Goal: Transaction & Acquisition: Purchase product/service

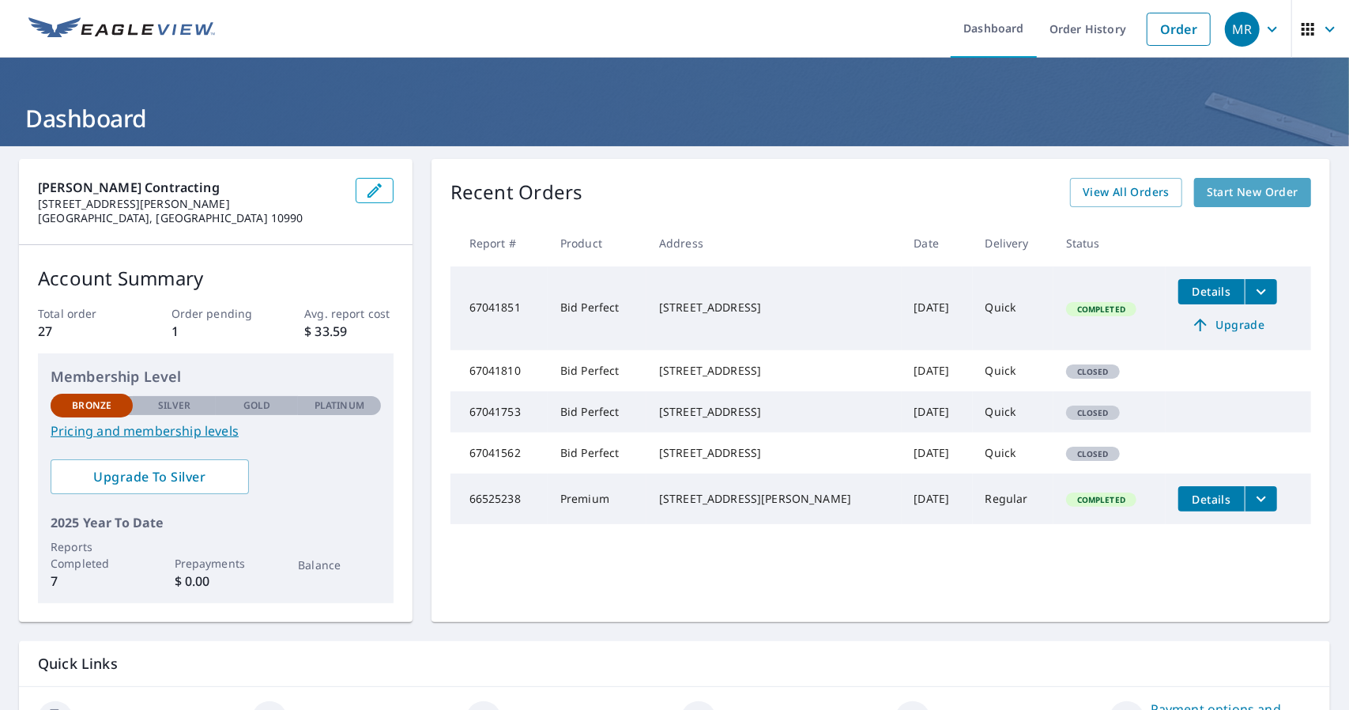
click at [1222, 189] on span "Start New Order" at bounding box center [1253, 193] width 92 height 20
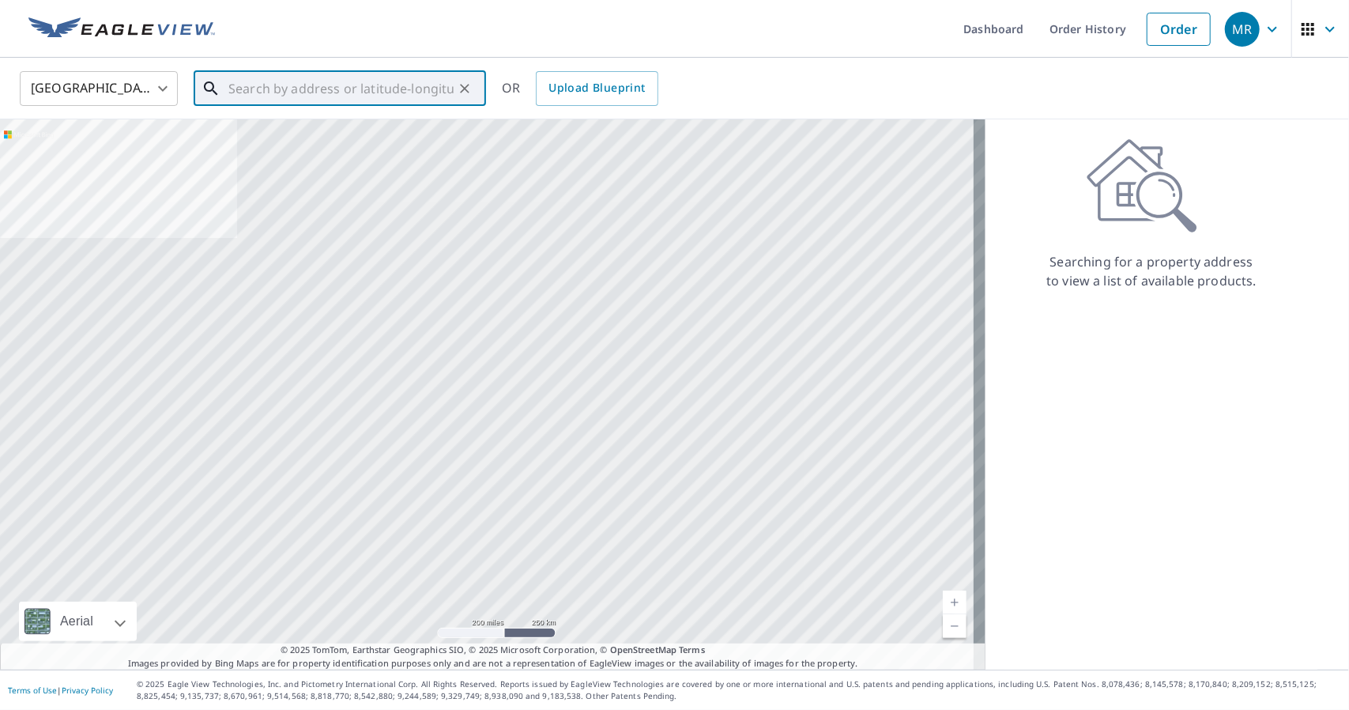
drag, startPoint x: 351, startPoint y: 94, endPoint x: 280, endPoint y: 82, distance: 72.1
click at [280, 82] on input "text" at bounding box center [340, 88] width 225 height 44
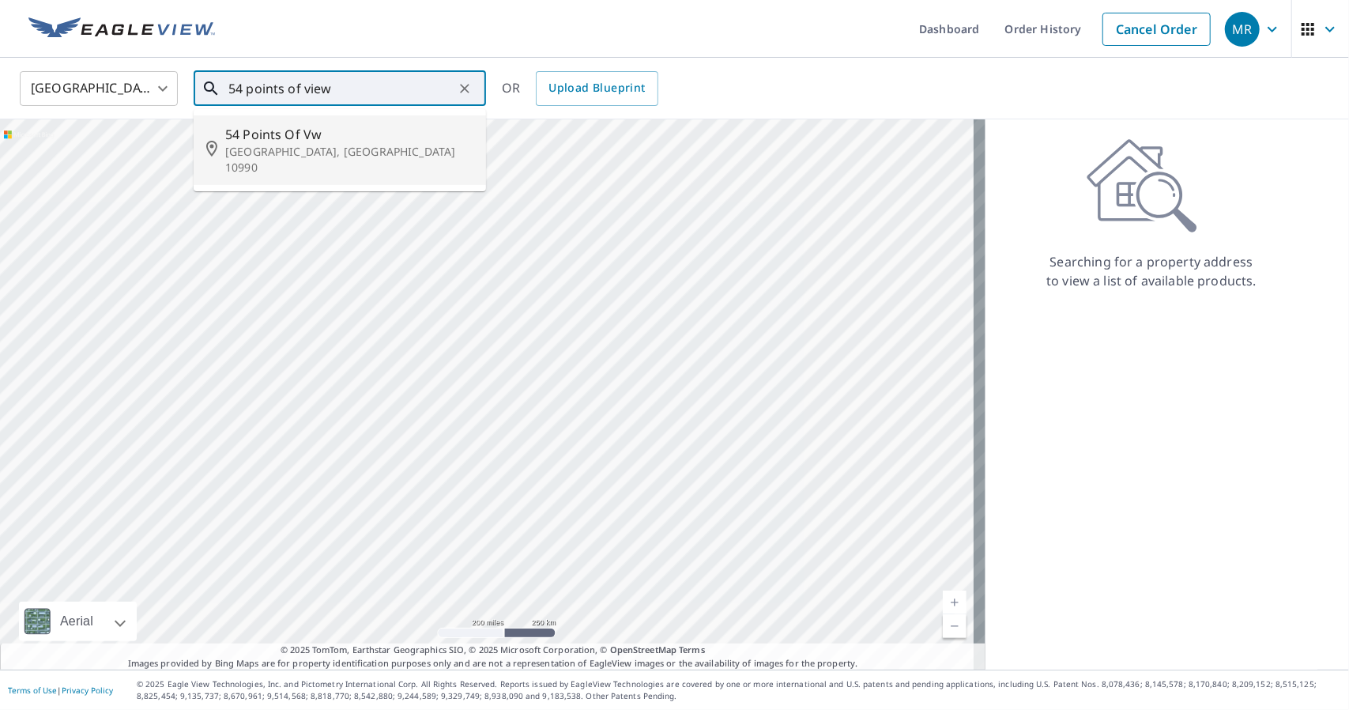
click at [269, 137] on span "54 Points Of Vw" at bounding box center [349, 134] width 248 height 19
type input "54 Points Of Vw [GEOGRAPHIC_DATA], [GEOGRAPHIC_DATA] 10990"
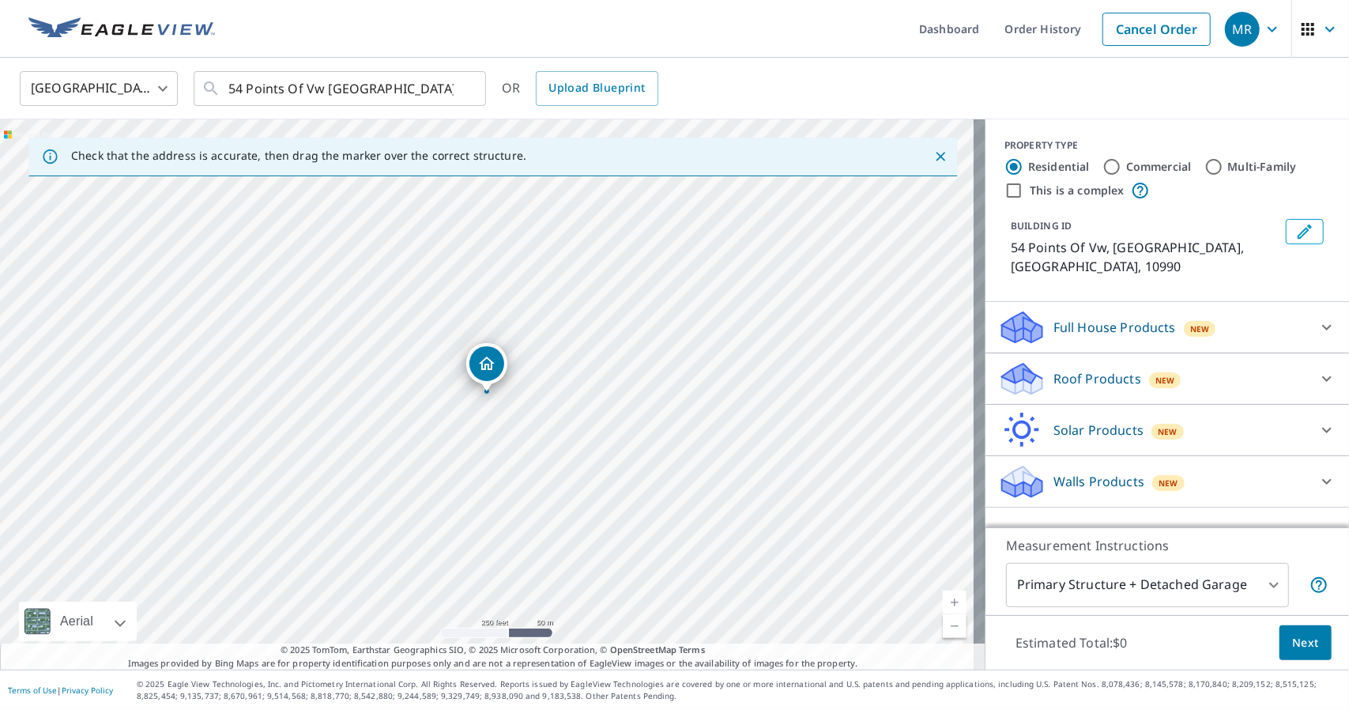
click at [1094, 369] on p "Roof Products" at bounding box center [1097, 378] width 88 height 19
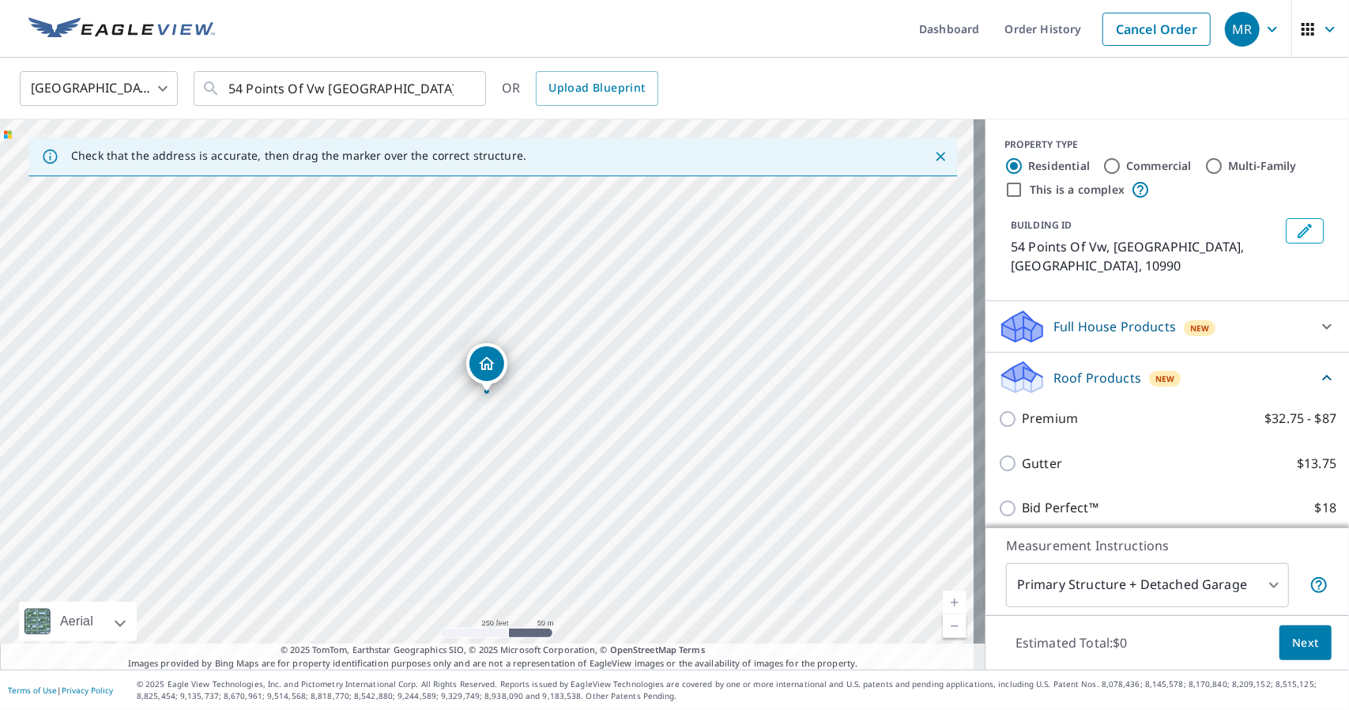
scroll to position [93, 0]
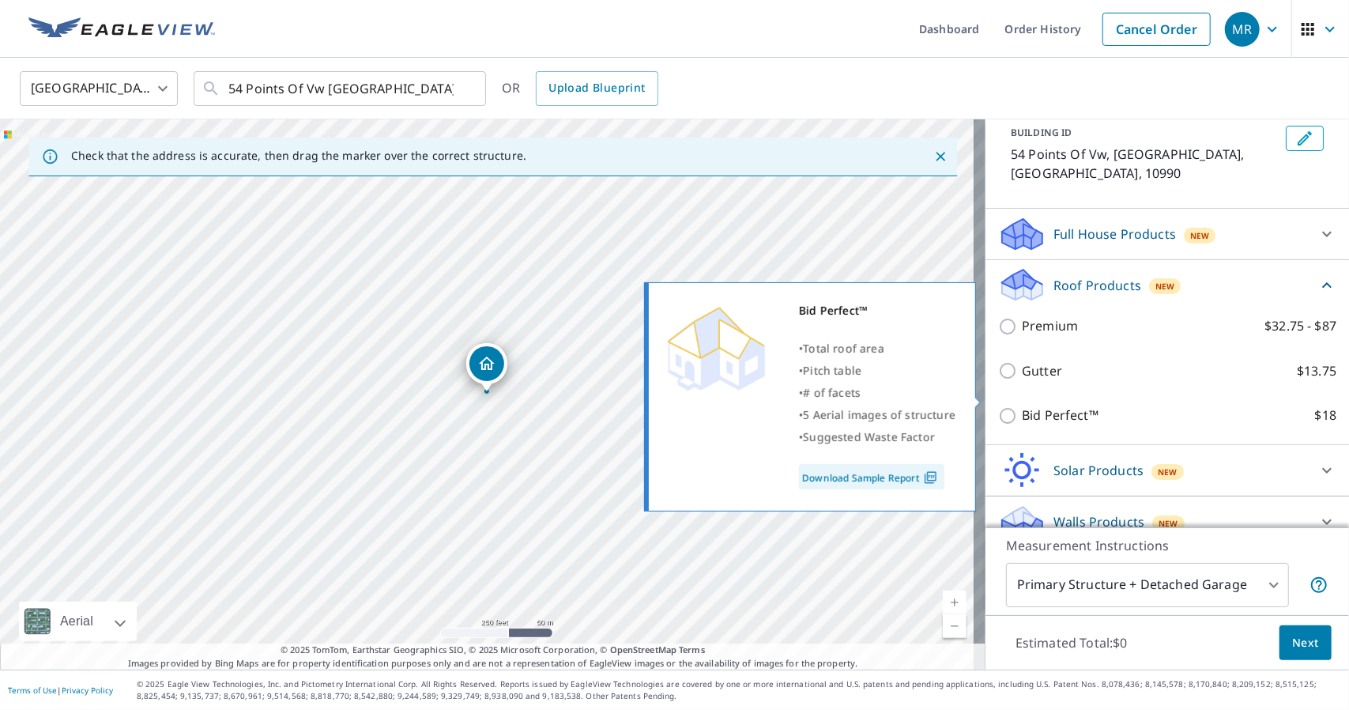
click at [998, 406] on input "Bid Perfect™ $18" at bounding box center [1010, 415] width 24 height 19
checkbox input "true"
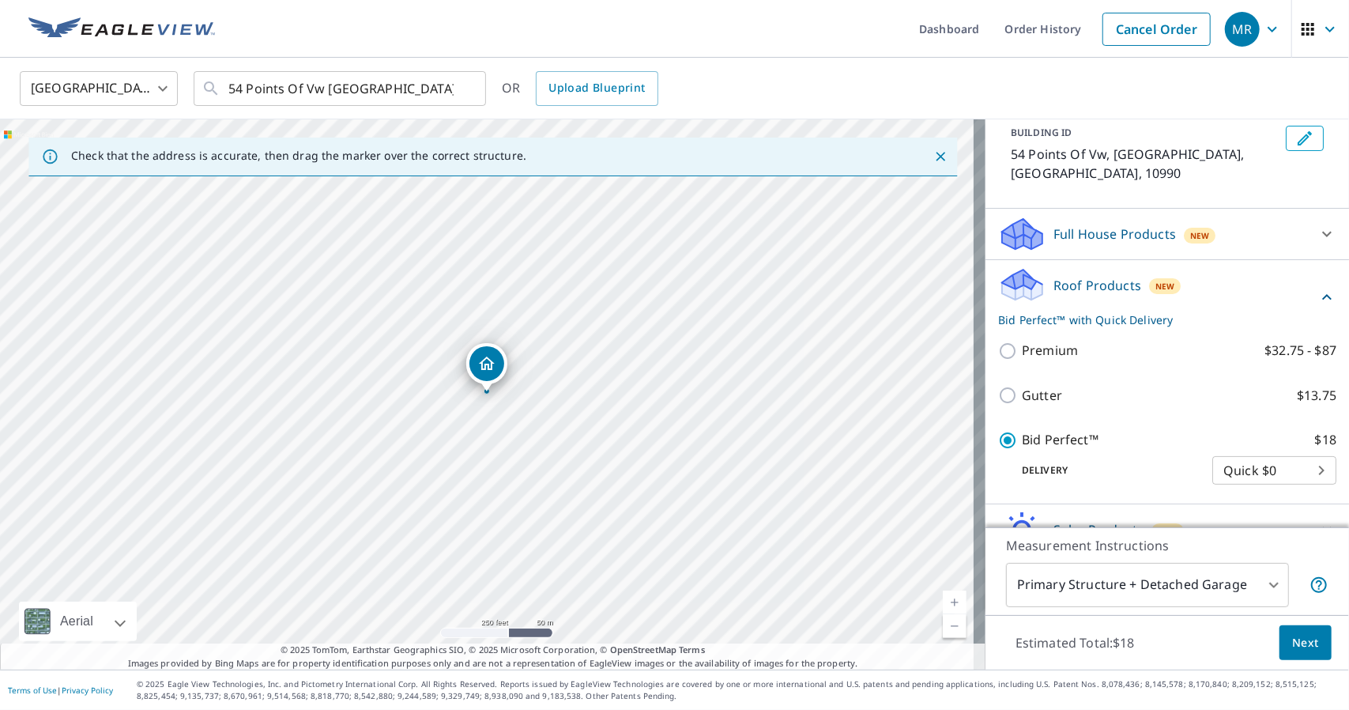
click at [1292, 643] on span "Next" at bounding box center [1305, 643] width 27 height 20
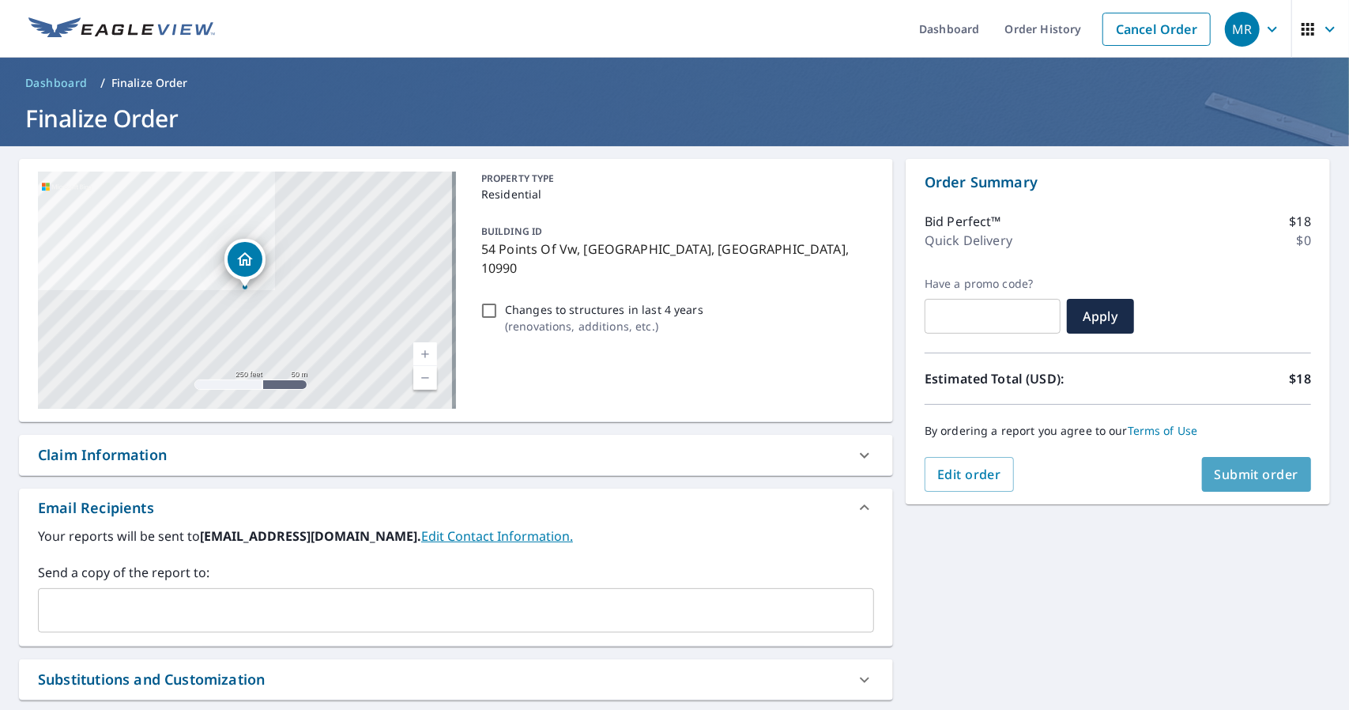
click at [1259, 467] on span "Submit order" at bounding box center [1257, 473] width 85 height 17
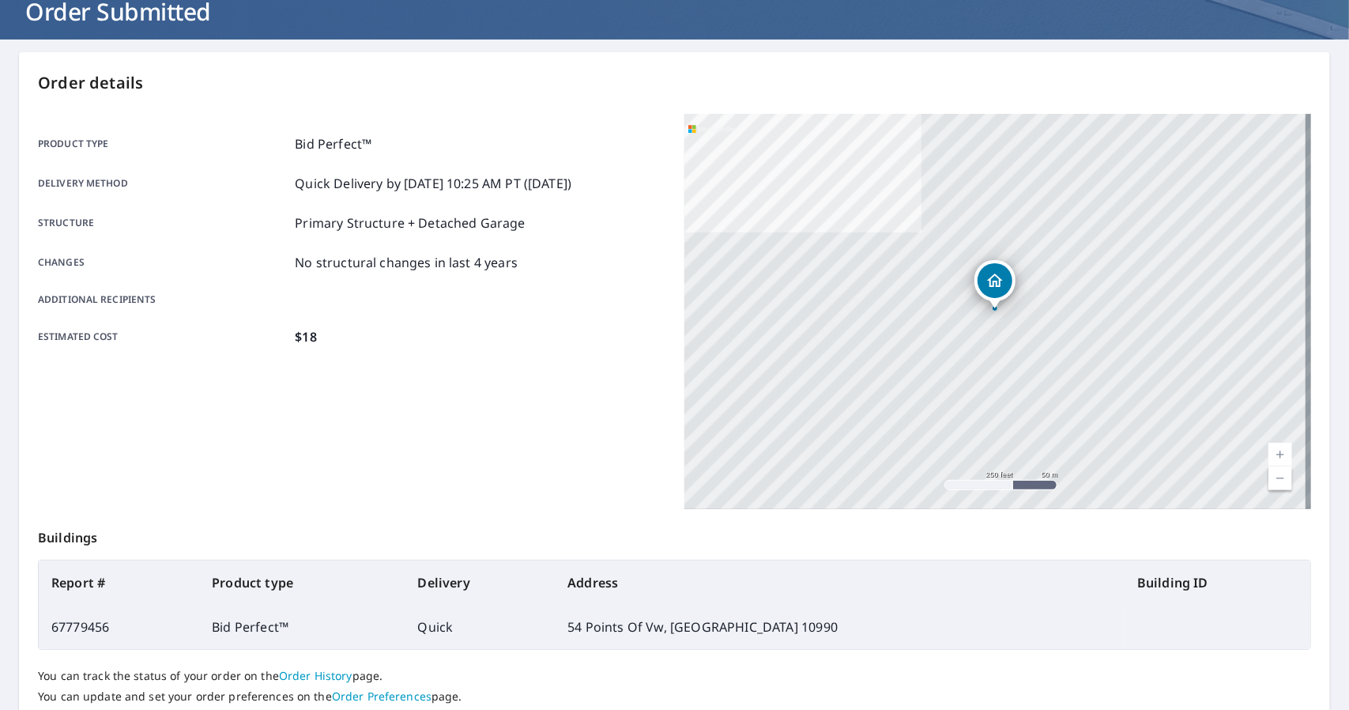
scroll to position [106, 0]
click at [991, 282] on icon "Dropped pin, building 1, Residential property, 54 Points Of Vw Warwick, NY 10990" at bounding box center [994, 281] width 19 height 19
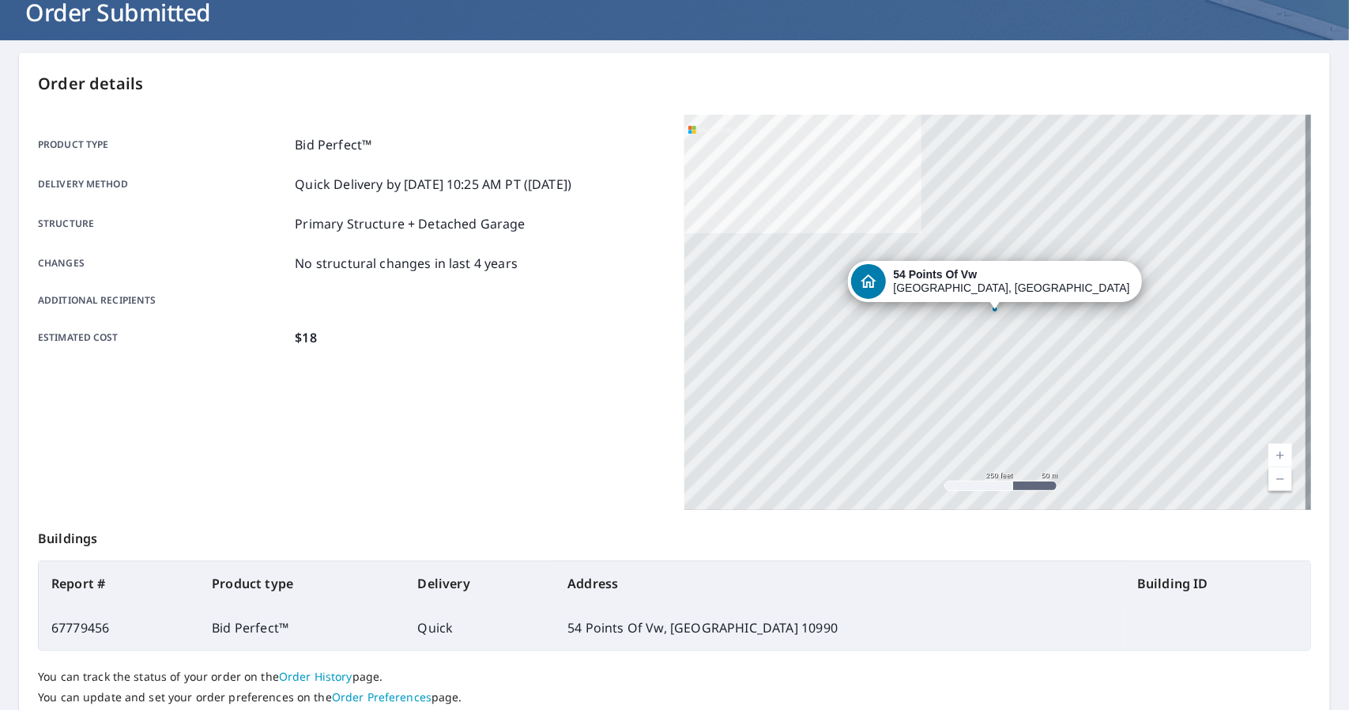
click at [992, 309] on div at bounding box center [995, 309] width 6 height 6
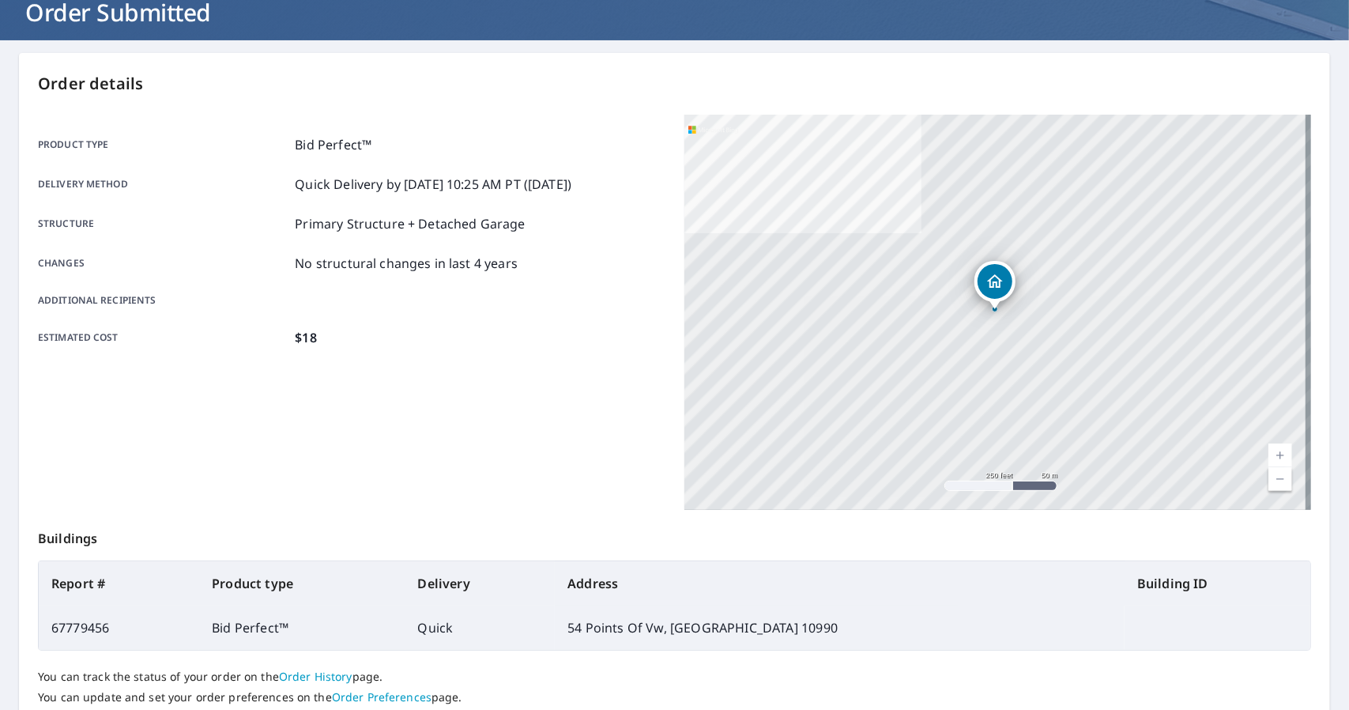
click at [992, 309] on div at bounding box center [995, 309] width 6 height 6
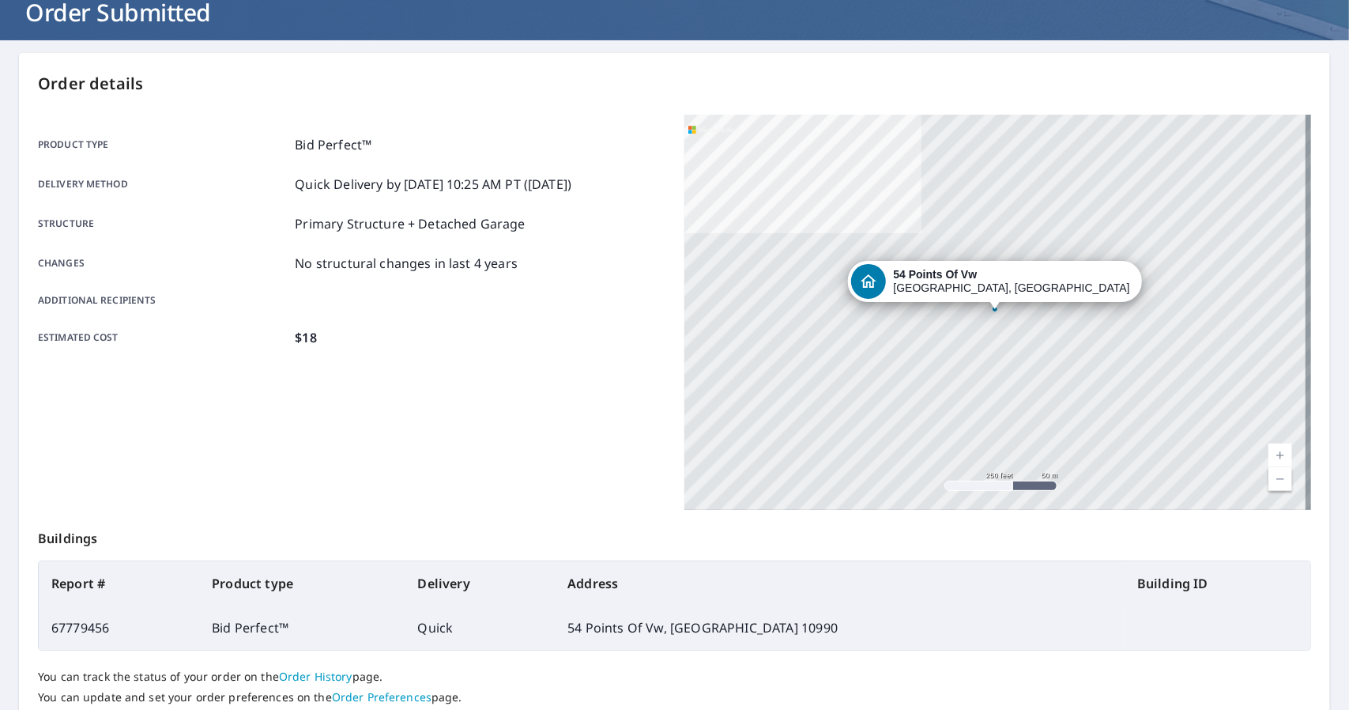
click at [992, 309] on div at bounding box center [995, 309] width 6 height 6
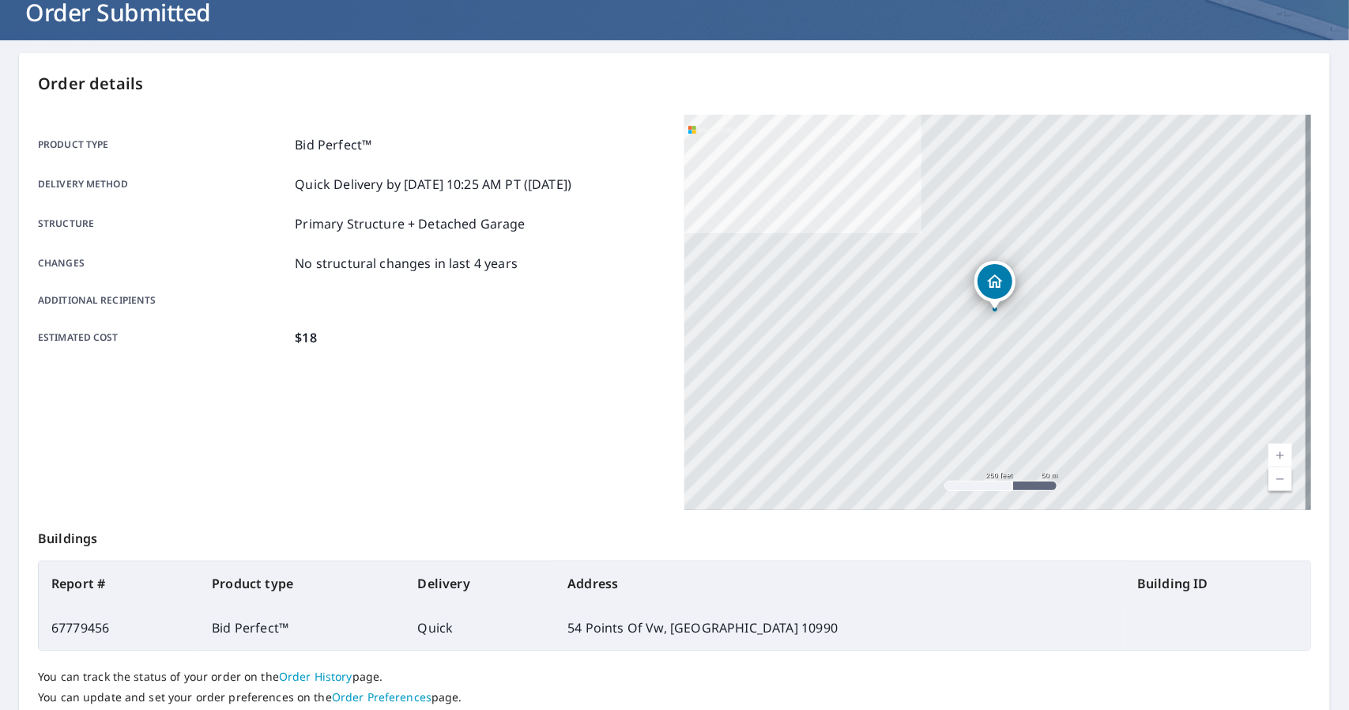
click at [989, 293] on div "Dropped pin, building 1, Residential property, 54 Points Of Vw Warwick, NY 10990" at bounding box center [995, 281] width 35 height 35
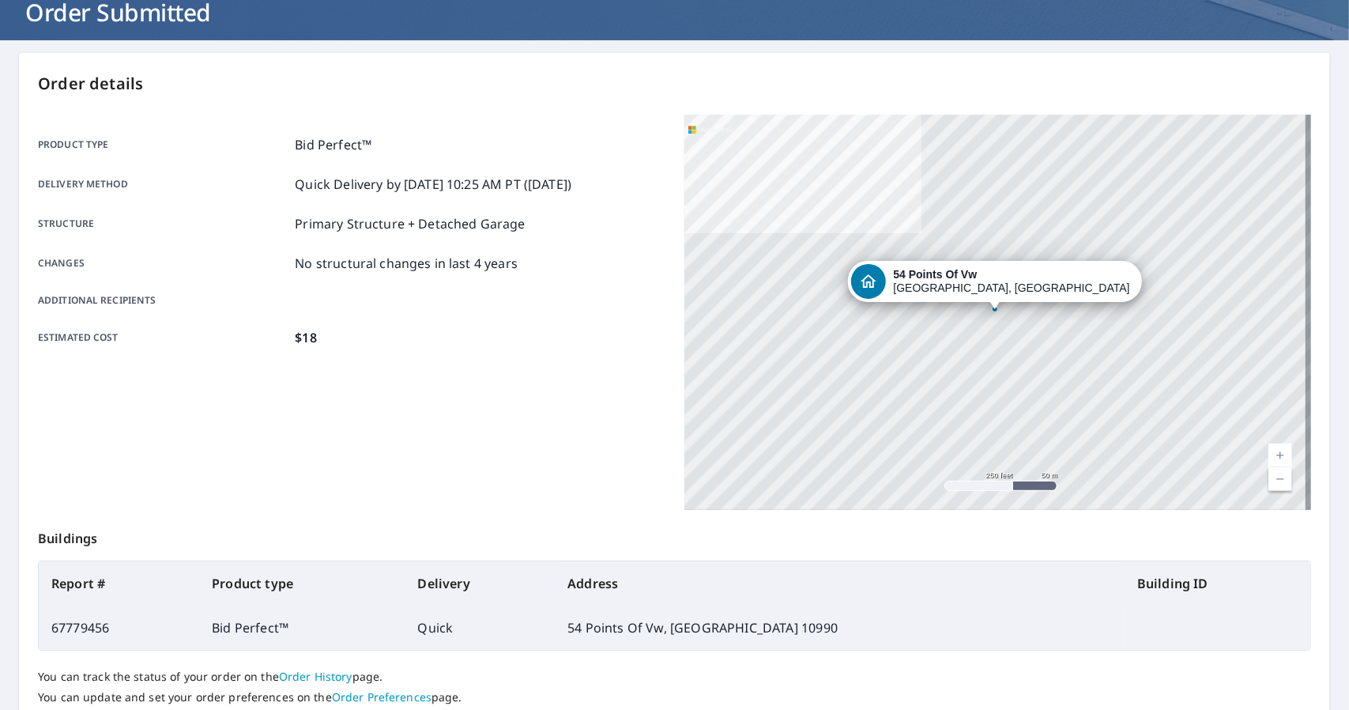
click at [989, 293] on div "54 Points Of Vw [GEOGRAPHIC_DATA], [GEOGRAPHIC_DATA] 10990" at bounding box center [1012, 281] width 237 height 27
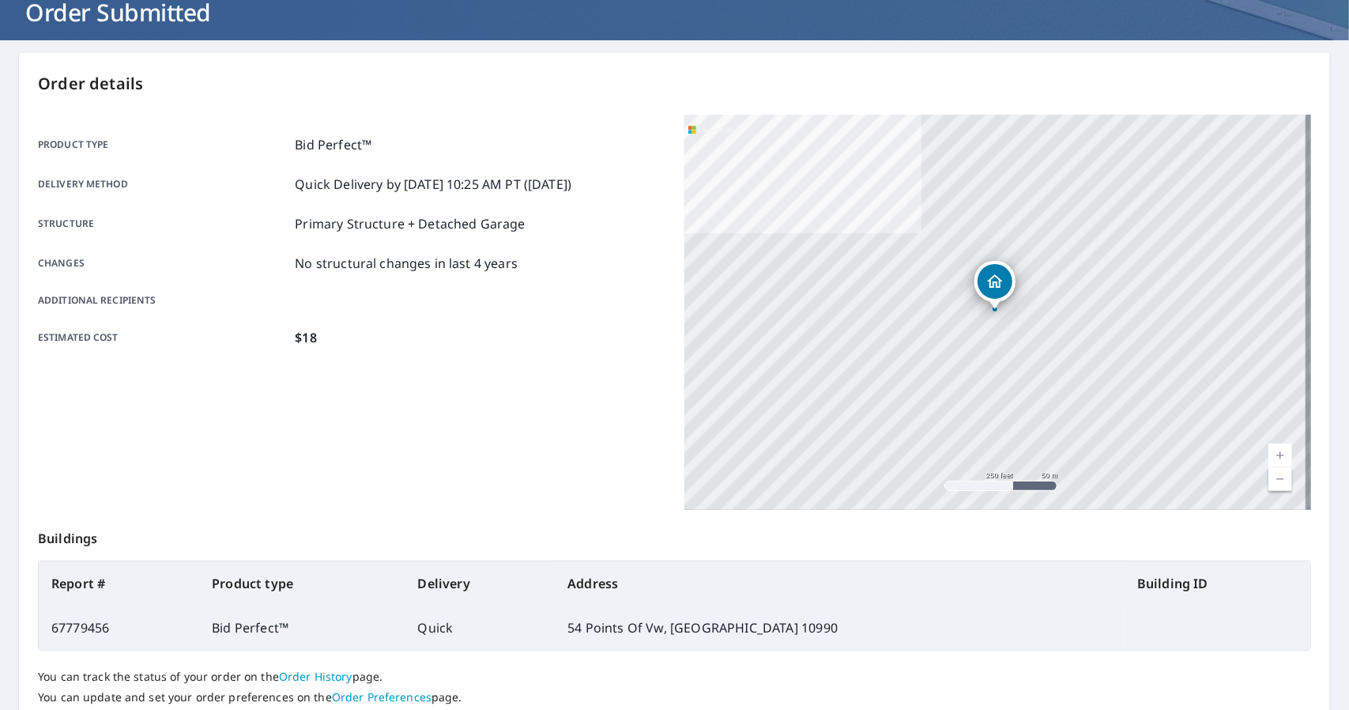
click at [992, 309] on div at bounding box center [995, 309] width 6 height 6
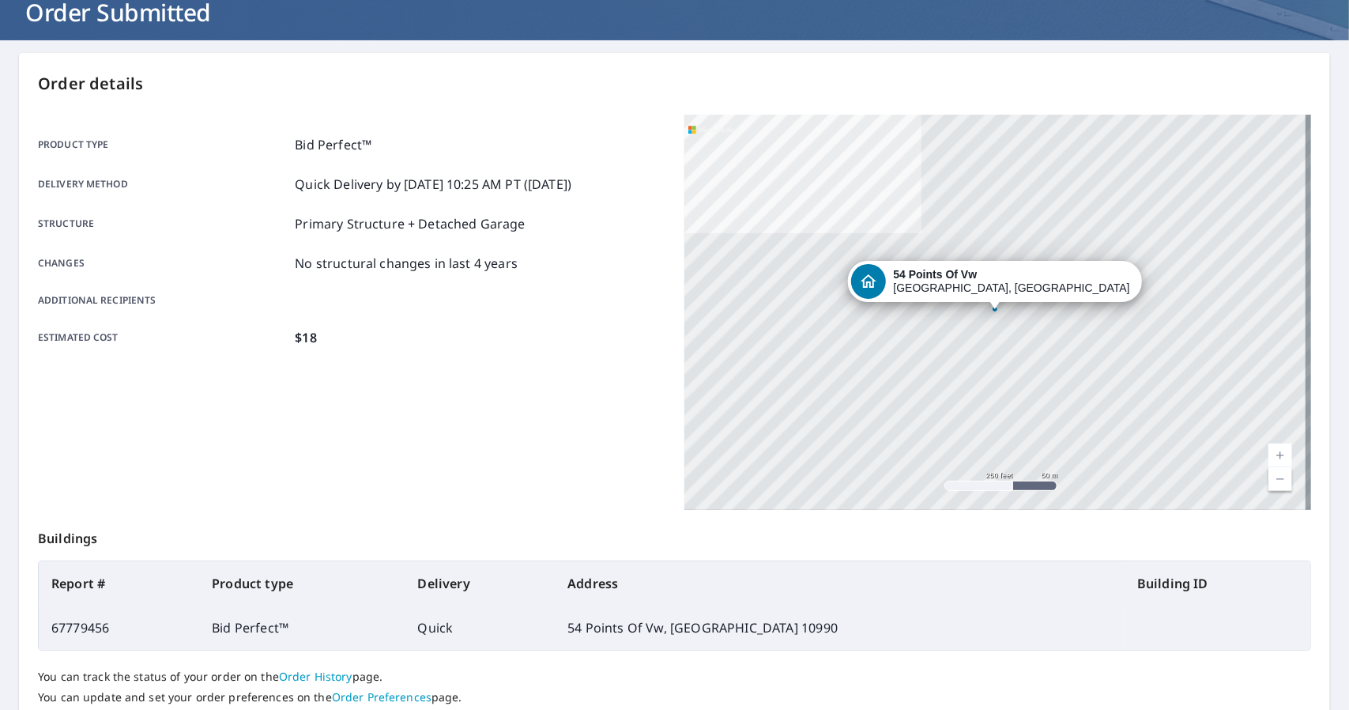
click at [992, 309] on div at bounding box center [995, 309] width 6 height 6
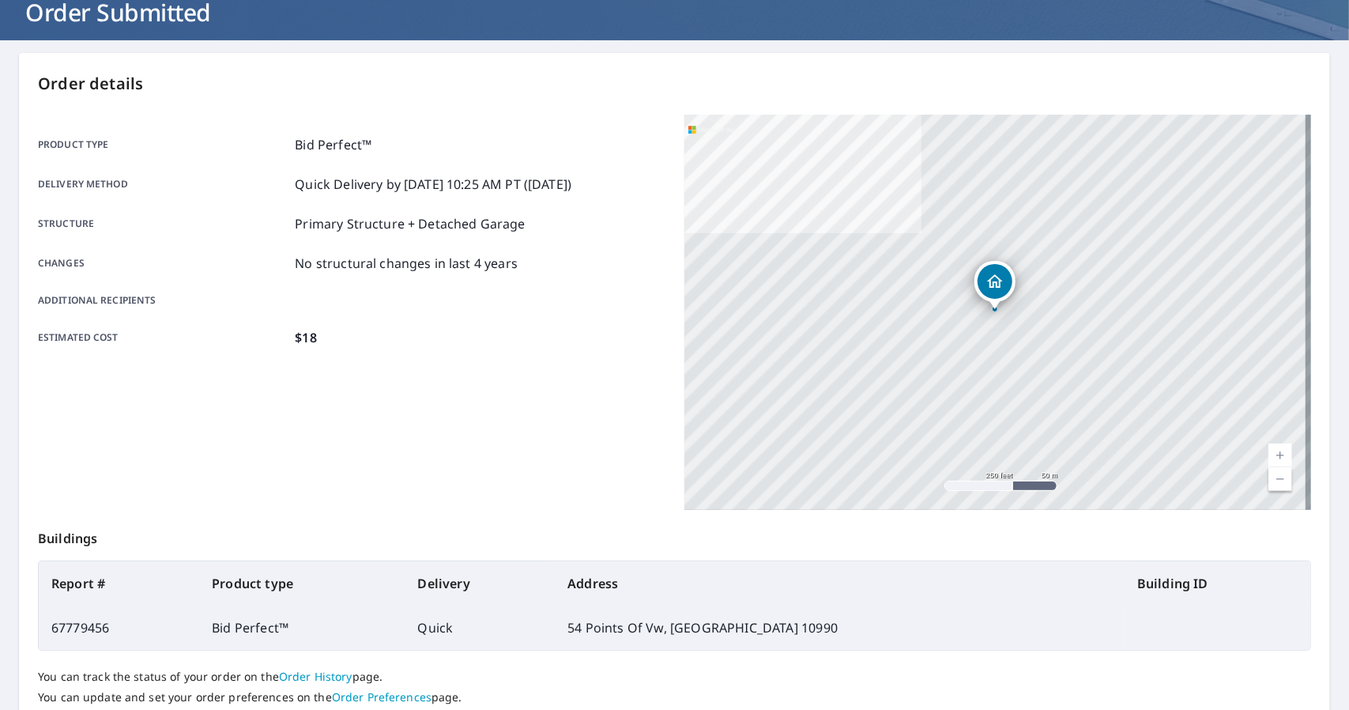
click at [985, 308] on div "Dropped pin, building 1, Residential property, 54 Points Of Vw Warwick, NY 10990" at bounding box center [995, 301] width 21 height 16
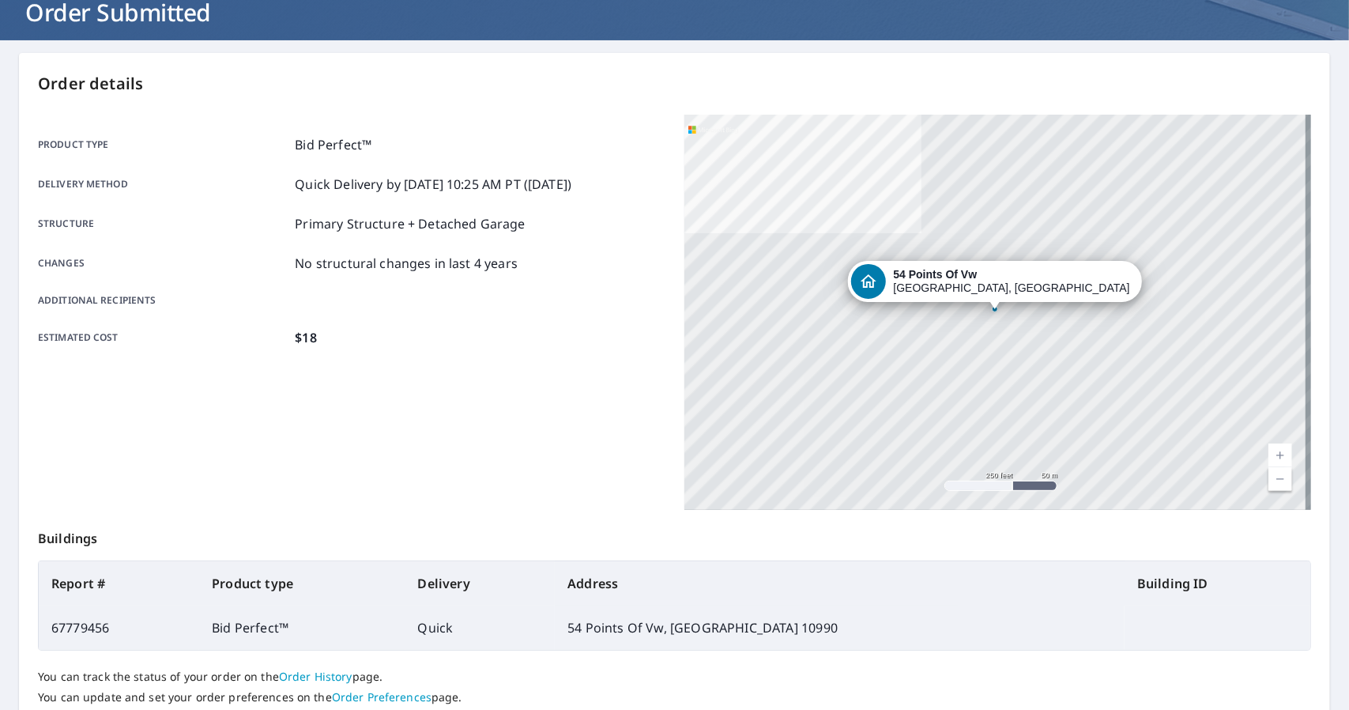
click at [985, 308] on div "Dropped pin, building 1, Residential property, 54 Points Of Vw Warwick, NY 10990" at bounding box center [995, 301] width 21 height 16
